Goal: Task Accomplishment & Management: Use online tool/utility

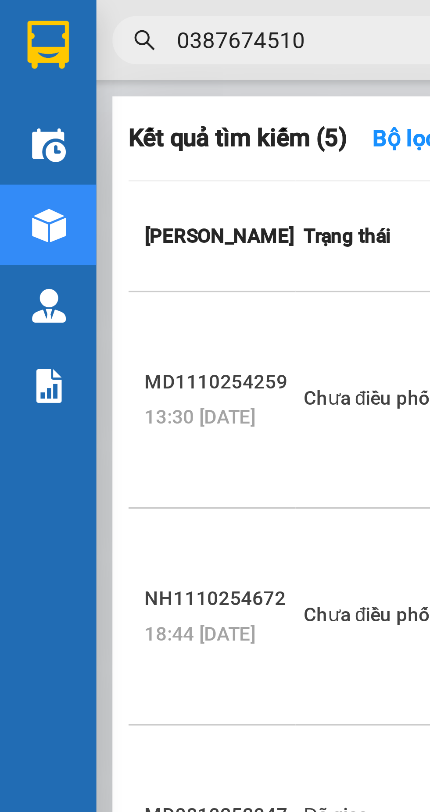
click at [12, 11] on img at bounding box center [12, 12] width 11 height 13
click at [11, 12] on img at bounding box center [12, 12] width 11 height 13
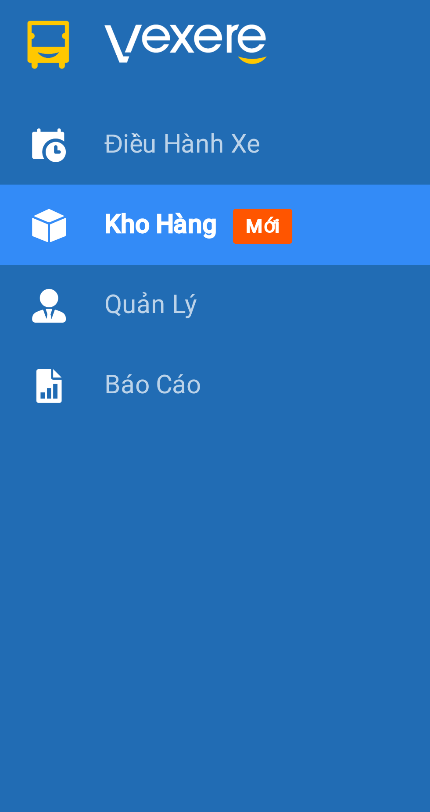
click at [50, 11] on img at bounding box center [50, 12] width 44 height 13
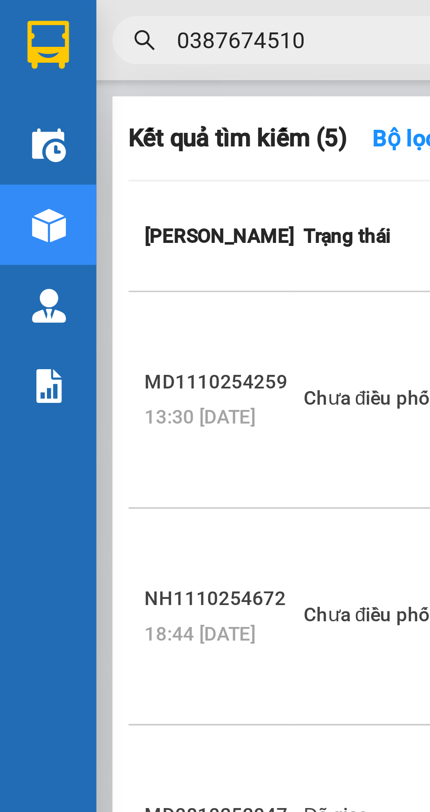
click at [14, 11] on img at bounding box center [12, 12] width 11 height 13
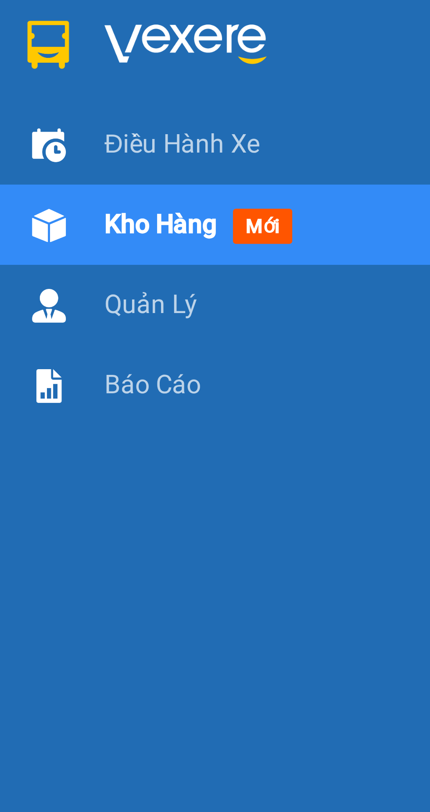
click at [51, 12] on img at bounding box center [50, 12] width 44 height 13
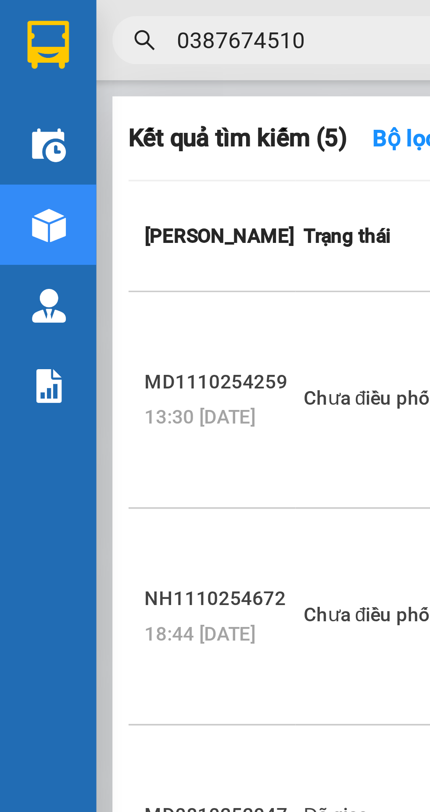
click at [15, 11] on img at bounding box center [12, 12] width 11 height 13
click at [58, 11] on input "0387674510" at bounding box center [99, 11] width 103 height 10
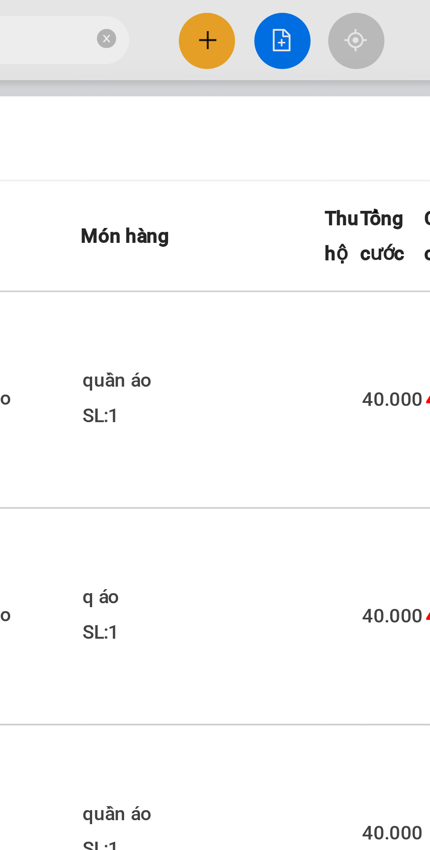
click at [157, 10] on icon "close-circle" at bounding box center [155, 10] width 5 height 5
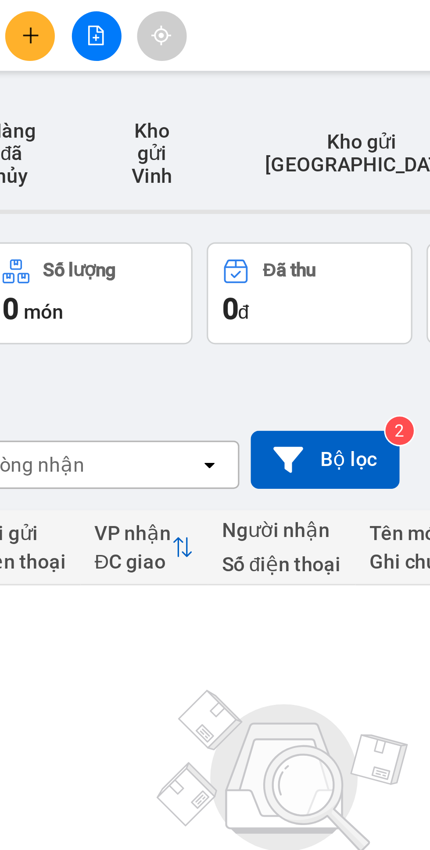
click at [186, 12] on icon "plus" at bounding box center [184, 11] width 6 height 6
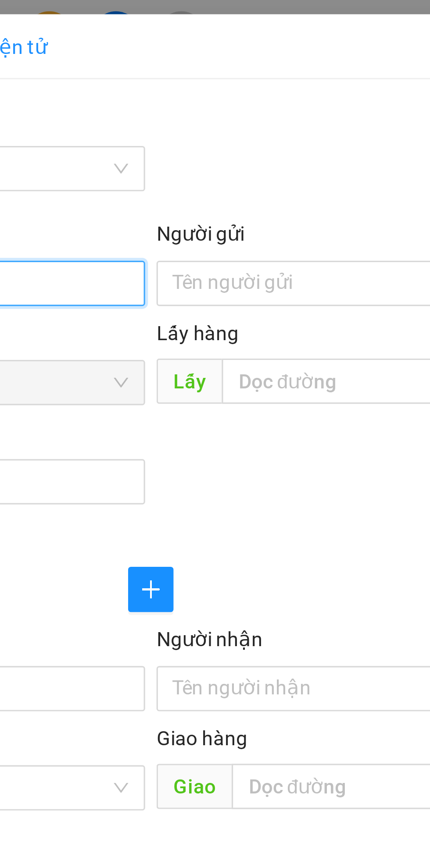
type input "0942922259"
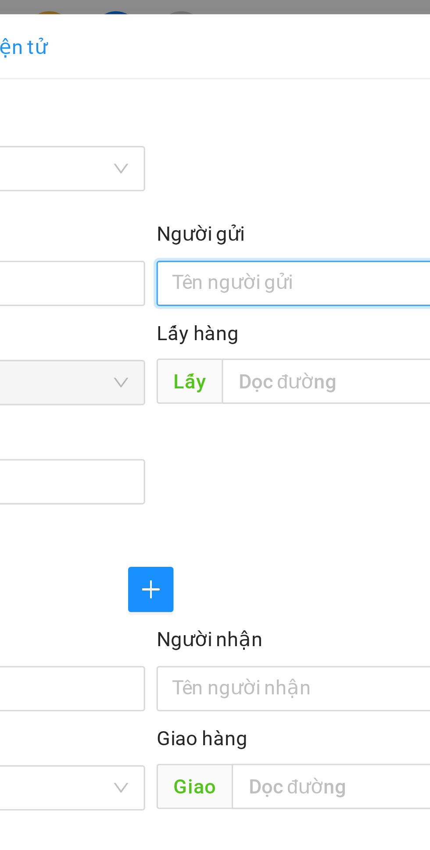
click at [255, 86] on input "Người gửi" at bounding box center [314, 88] width 194 height 14
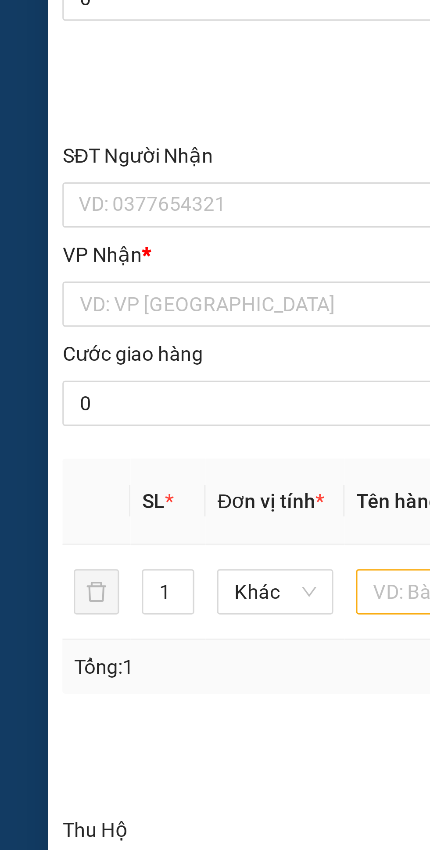
type input "C bình"
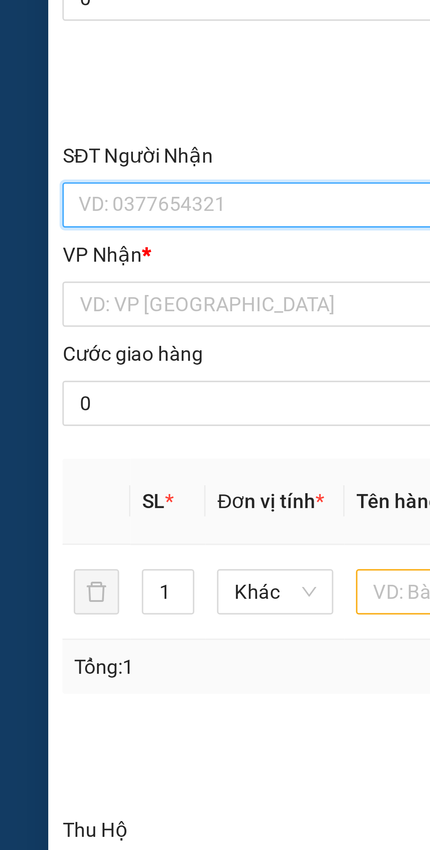
click at [70, 210] on input "SĐT Người Nhận" at bounding box center [116, 213] width 194 height 14
type input "0941805788"
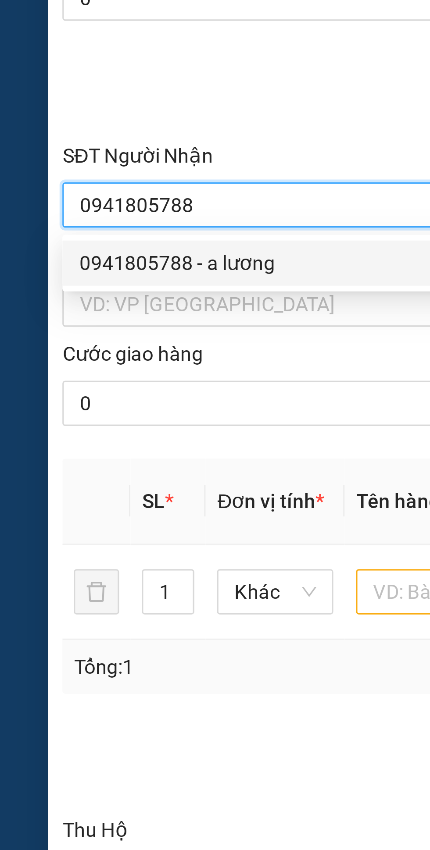
click at [78, 230] on div "0941805788 - a lương" at bounding box center [116, 231] width 183 height 10
type input "a lương"
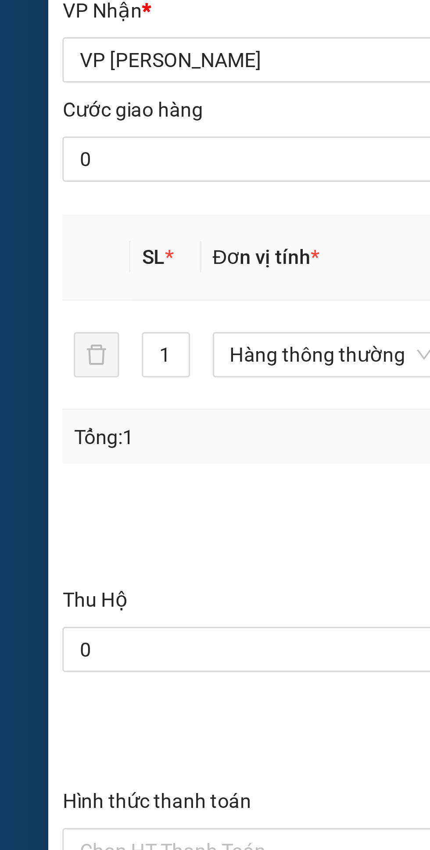
type input "0941805788"
click at [50, 335] on span "Increase Value" at bounding box center [54, 331] width 10 height 7
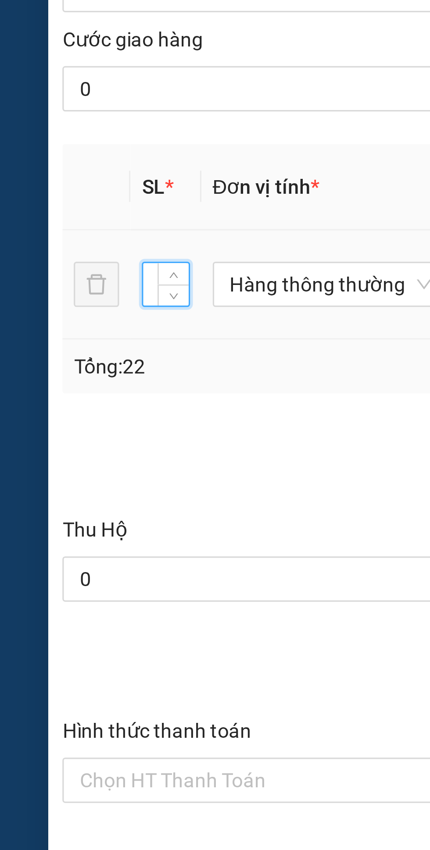
type input "2"
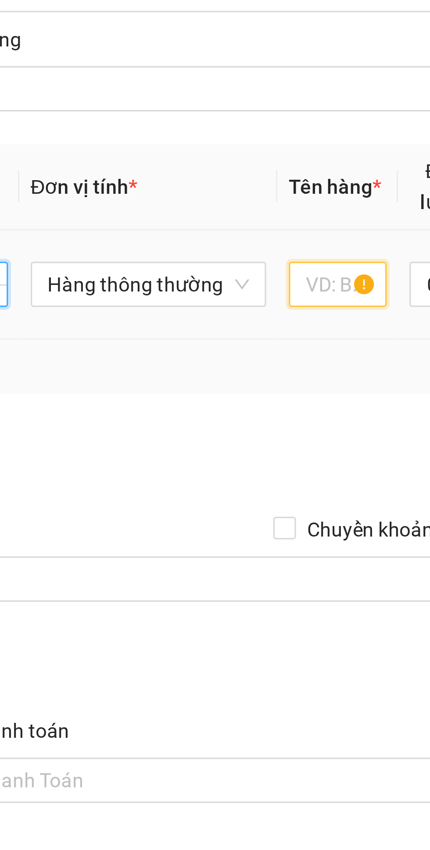
click at [158, 336] on input "text" at bounding box center [161, 335] width 30 height 14
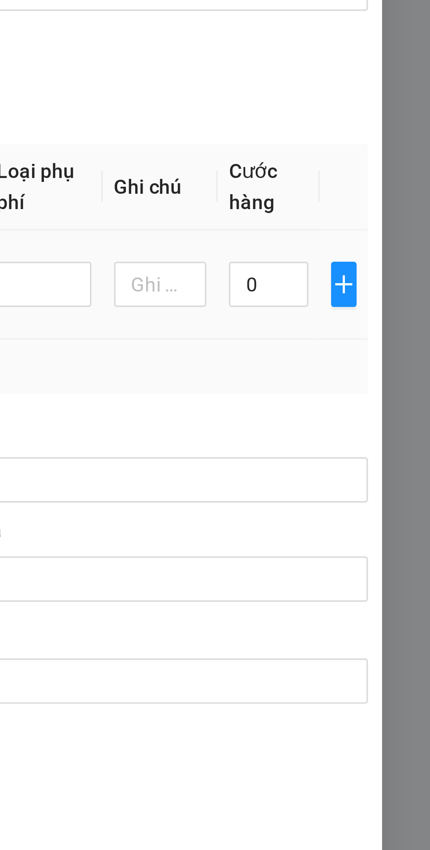
type input "Tp"
click at [380, 335] on input "0" at bounding box center [379, 335] width 25 height 14
type input "1"
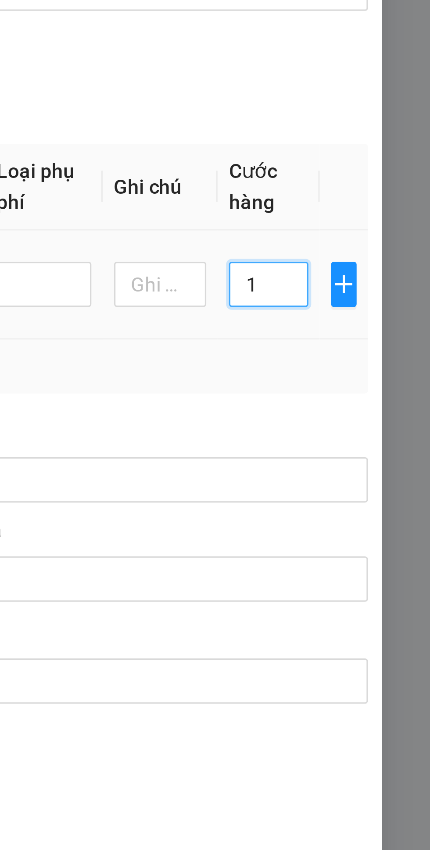
type input "10"
type input "100"
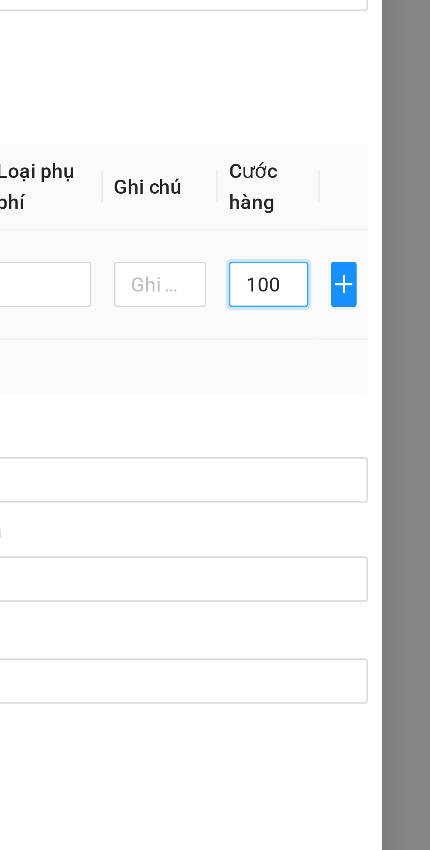
type input "100"
click at [380, 352] on td "100" at bounding box center [380, 335] width 32 height 34
type input "100.000"
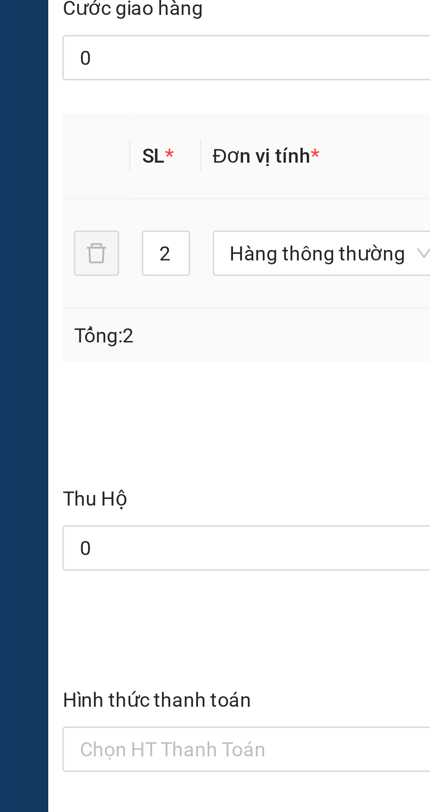
click at [62, 487] on input "Hình thức thanh toán" at bounding box center [114, 488] width 178 height 13
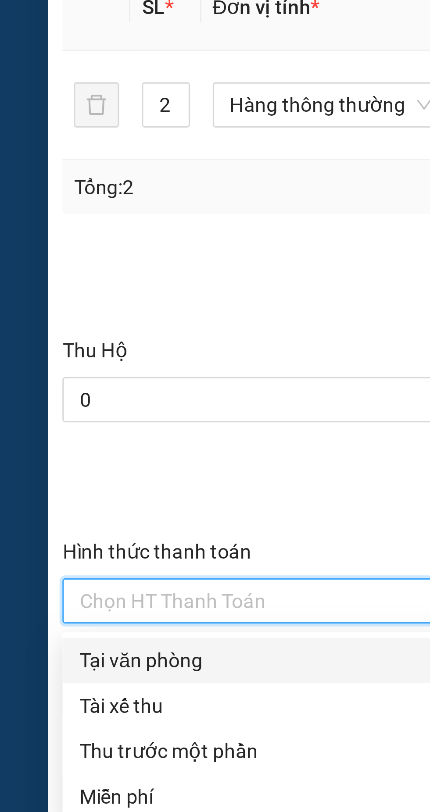
click at [56, 507] on div "Tại văn phòng" at bounding box center [117, 507] width 184 height 10
type input "0"
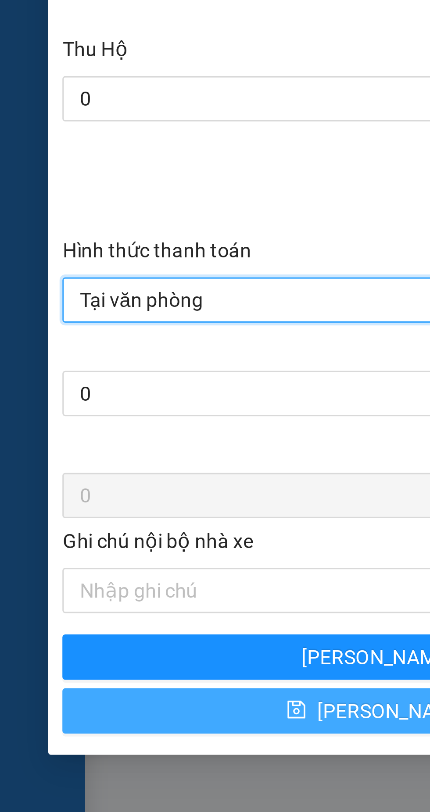
click at [84, 618] on button "[PERSON_NAME]" at bounding box center [116, 616] width 195 height 14
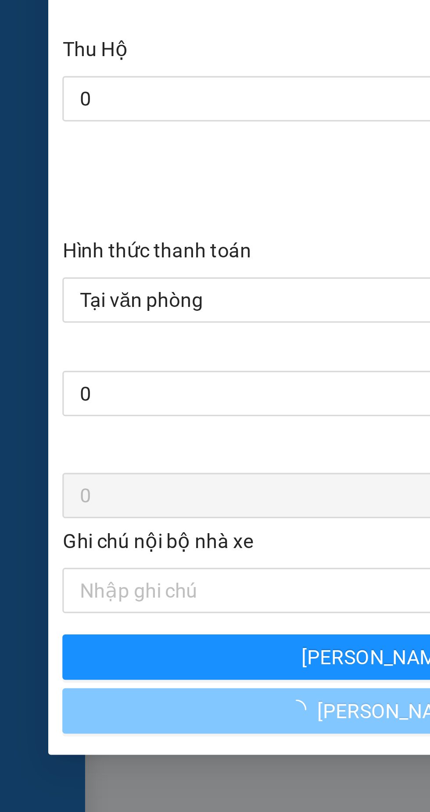
type input "1"
type input "0"
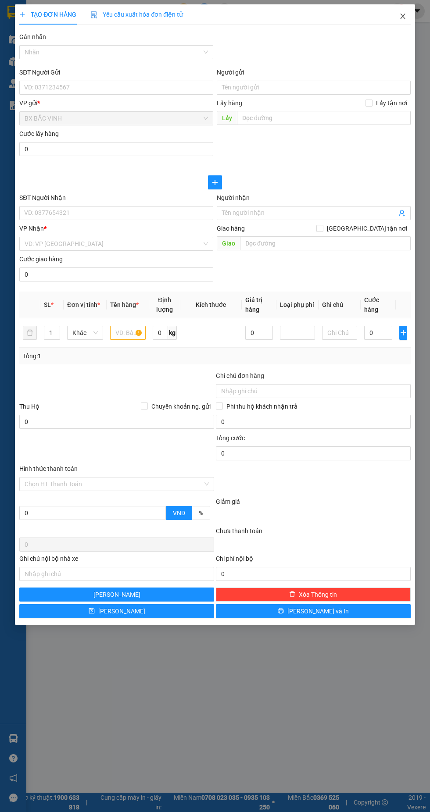
click at [402, 16] on icon "close" at bounding box center [402, 16] width 5 height 5
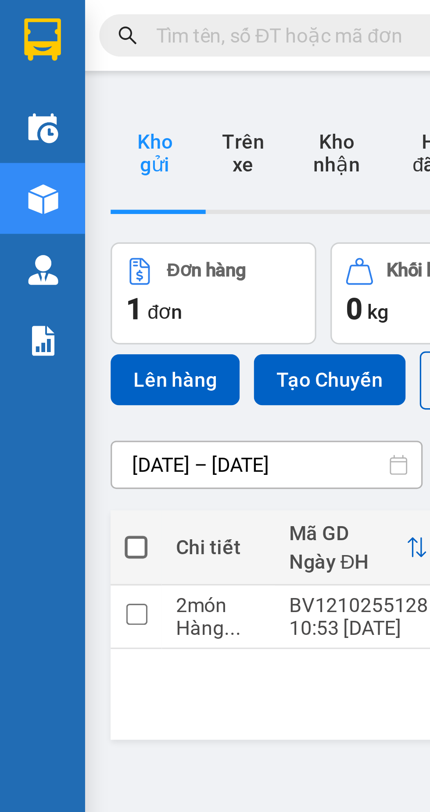
click at [40, 166] on span at bounding box center [42, 169] width 7 height 7
click at [42, 165] on input "checkbox" at bounding box center [42, 165] width 0 height 0
checkbox input "true"
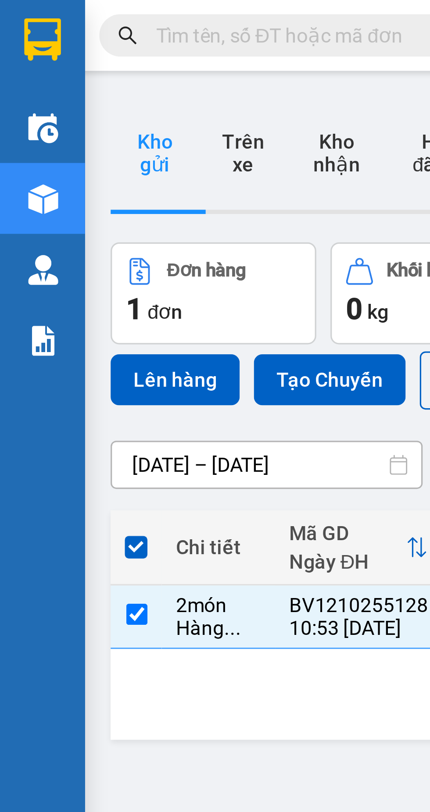
click at [53, 110] on button "Lên hàng" at bounding box center [54, 118] width 40 height 16
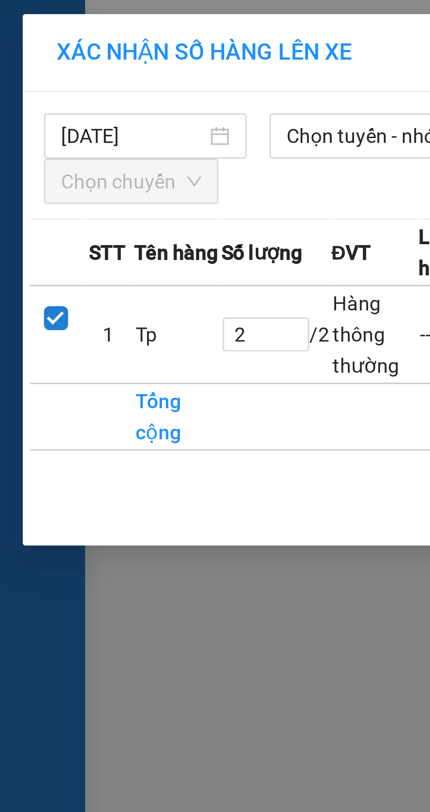
click at [107, 42] on span "Chọn tuyến - nhóm tuyến" at bounding box center [127, 42] width 76 height 13
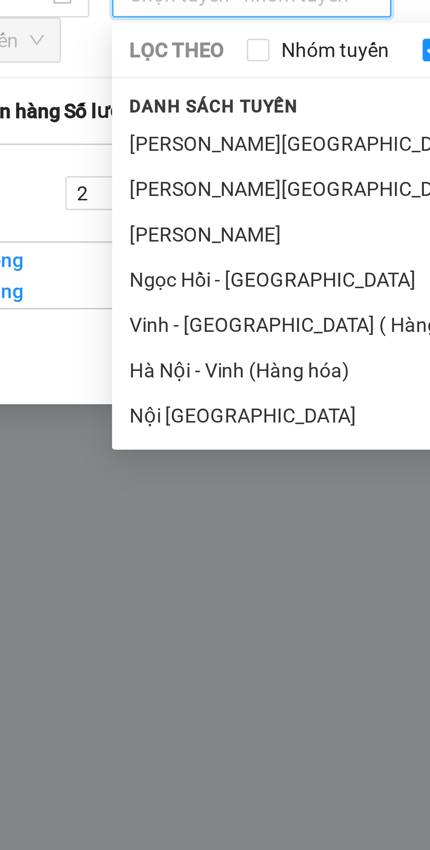
click at [140, 145] on li "Vinh - [GEOGRAPHIC_DATA] ( Hàng hóa )" at bounding box center [184, 144] width 202 height 14
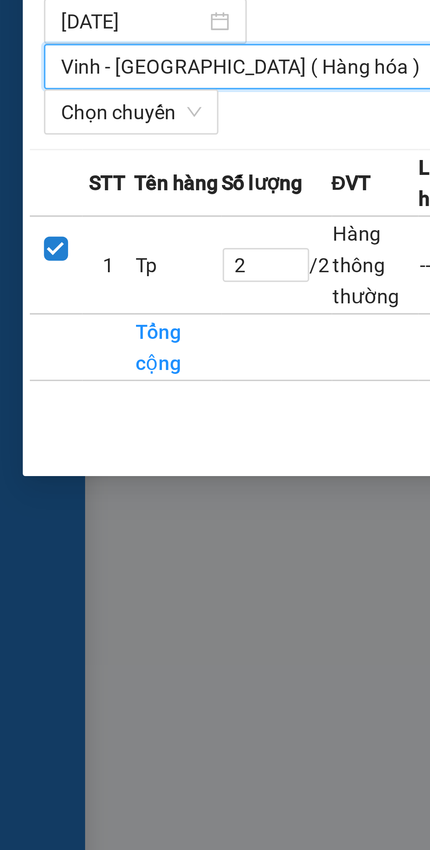
click at [52, 64] on span "Chọn chuyến" at bounding box center [40, 70] width 43 height 13
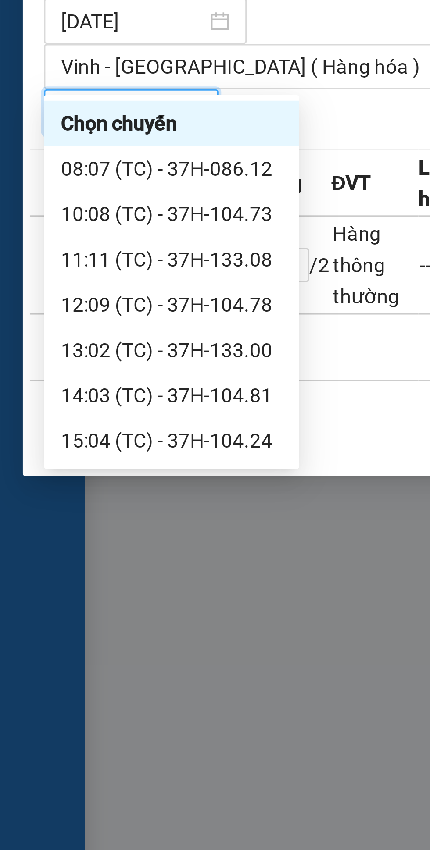
click at [48, 114] on div "11:11 (TC) - 37H-133.08" at bounding box center [53, 116] width 68 height 10
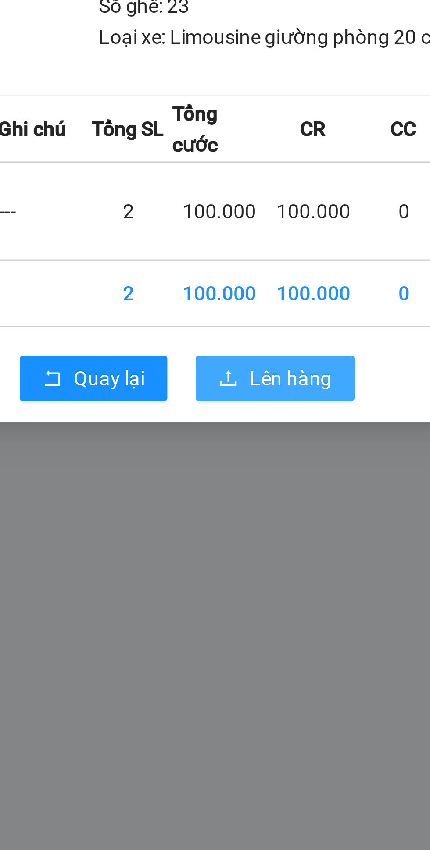
click at [248, 164] on span "Lên hàng" at bounding box center [246, 169] width 25 height 10
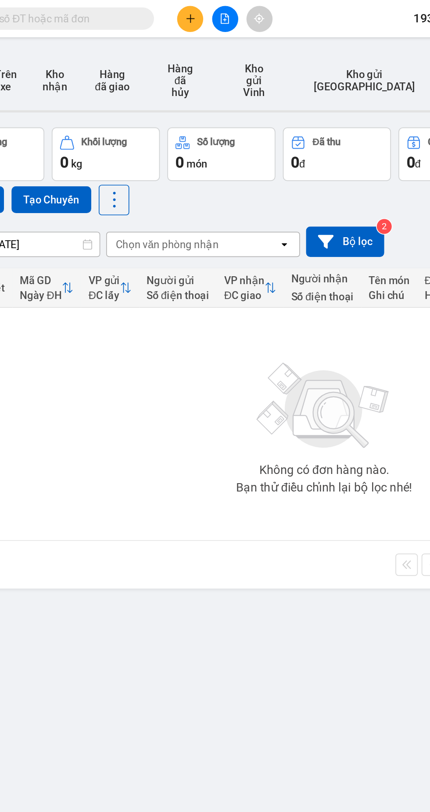
scroll to position [2, 0]
